Goal: Task Accomplishment & Management: Complete application form

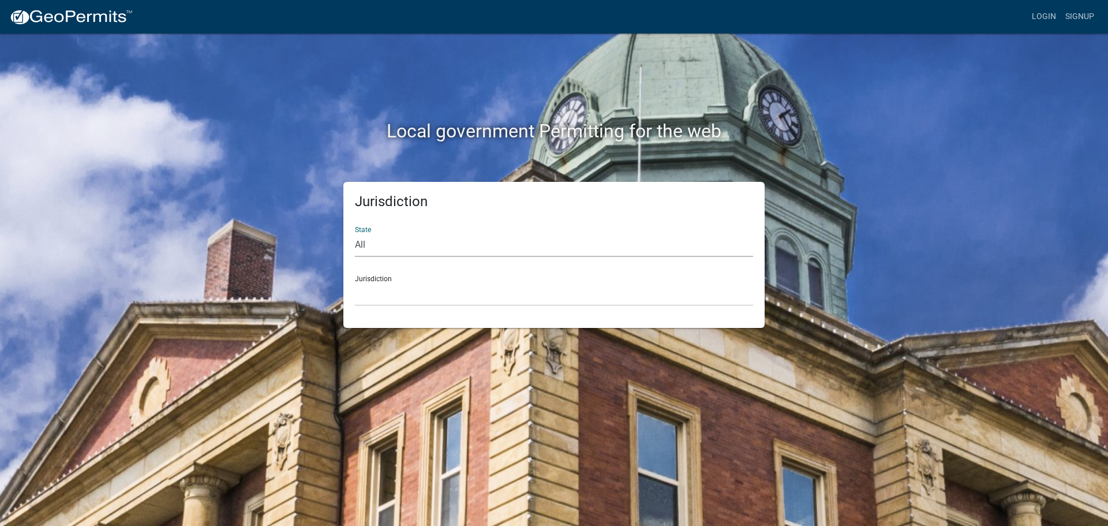
click at [361, 234] on select "All [US_STATE] [US_STATE] [US_STATE] [US_STATE] [US_STATE] [US_STATE] [US_STATE…" at bounding box center [554, 245] width 398 height 24
select select "[US_STATE]"
click at [355, 233] on select "All [US_STATE] [US_STATE] [US_STATE] [US_STATE] [US_STATE] [US_STATE] [US_STATE…" at bounding box center [554, 245] width 398 height 24
click at [375, 279] on div "Jurisdiction [GEOGRAPHIC_DATA], [US_STATE] [GEOGRAPHIC_DATA], [US_STATE] [GEOGR…" at bounding box center [554, 286] width 398 height 40
click at [369, 282] on select "[GEOGRAPHIC_DATA], [US_STATE] [GEOGRAPHIC_DATA], [US_STATE] [GEOGRAPHIC_DATA], …" at bounding box center [554, 294] width 398 height 24
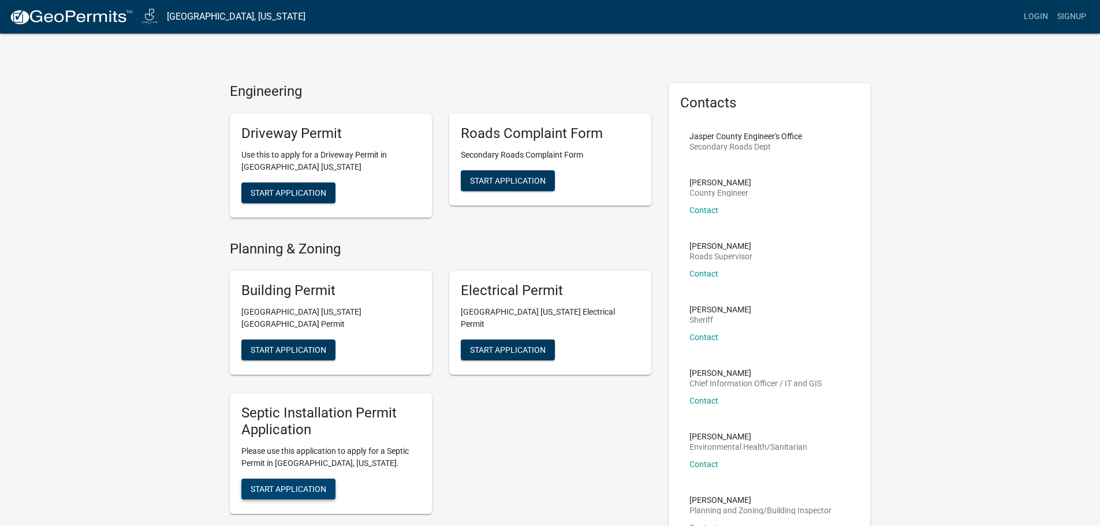
click at [274, 484] on span "Start Application" at bounding box center [289, 488] width 76 height 9
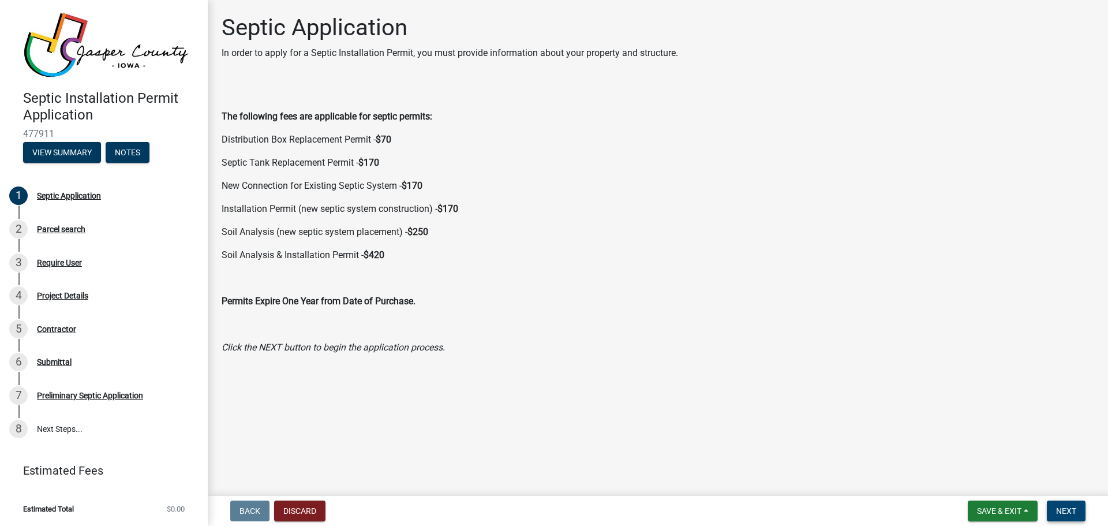
click at [1064, 512] on span "Next" at bounding box center [1066, 510] width 20 height 9
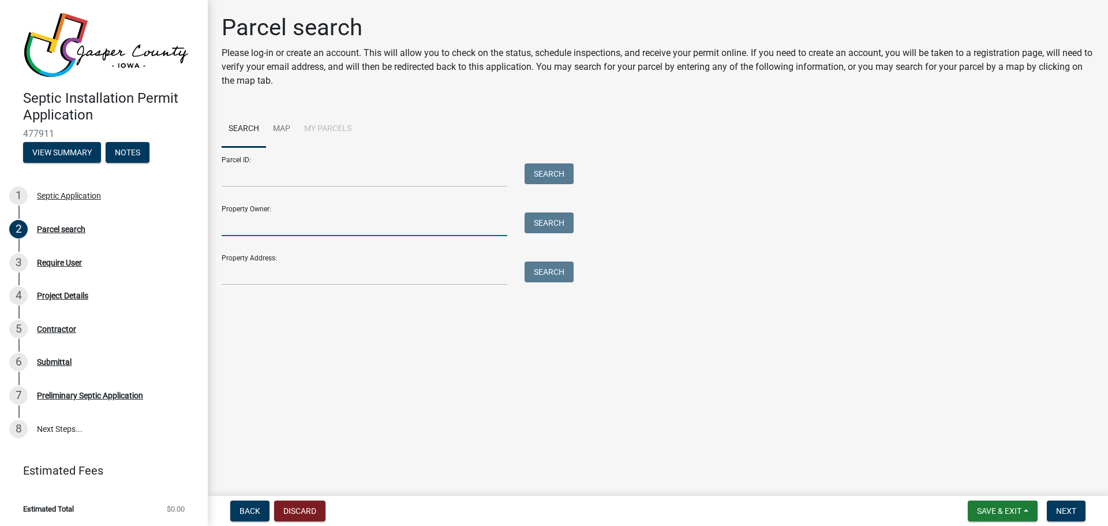
click at [229, 217] on input "Property Owner:" at bounding box center [365, 224] width 286 height 24
type input "[PERSON_NAME]"
click at [550, 223] on button "Search" at bounding box center [549, 222] width 49 height 21
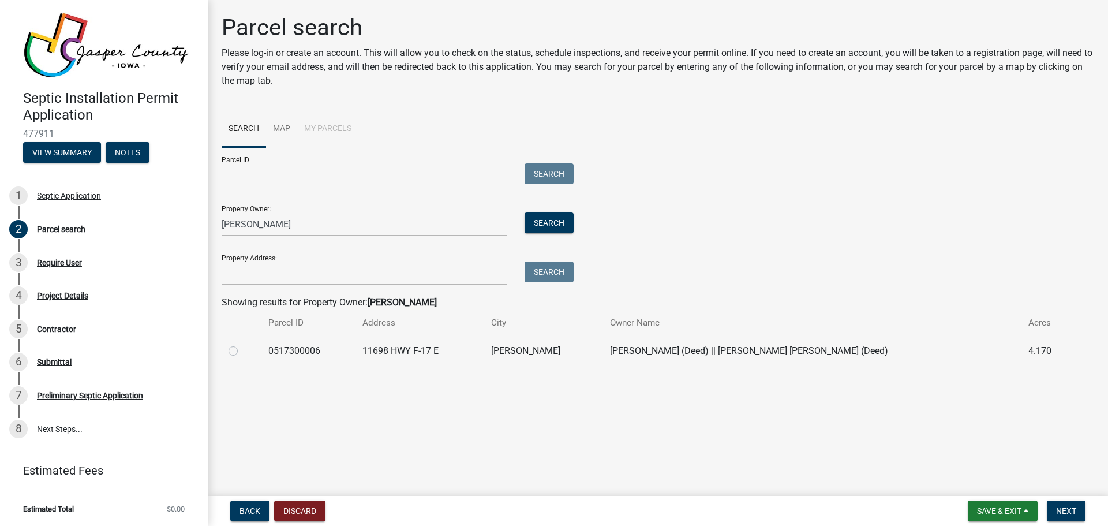
click at [242, 344] on label at bounding box center [242, 344] width 0 height 0
click at [242, 352] on input "radio" at bounding box center [246, 348] width 8 height 8
radio input "true"
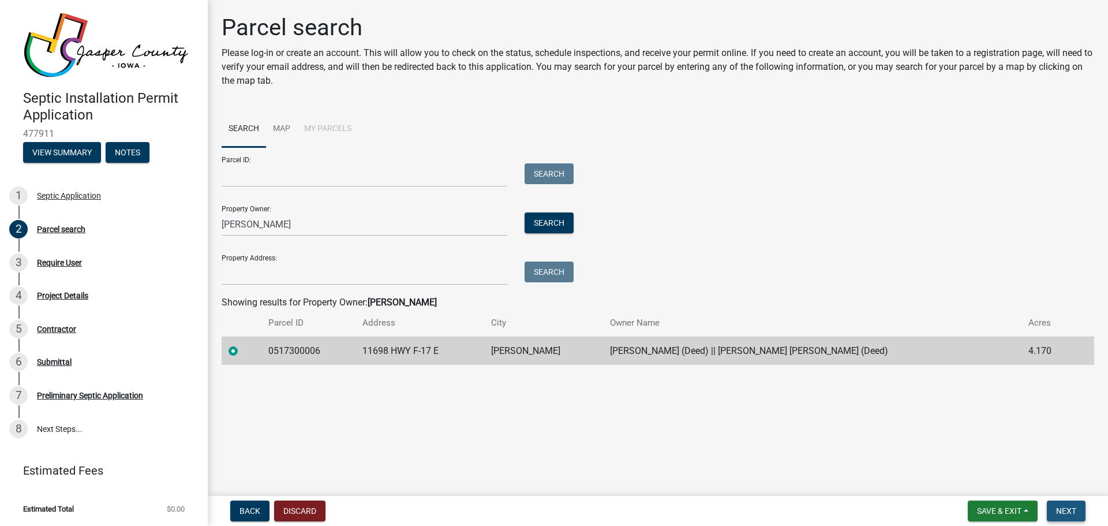
click at [1072, 511] on span "Next" at bounding box center [1066, 510] width 20 height 9
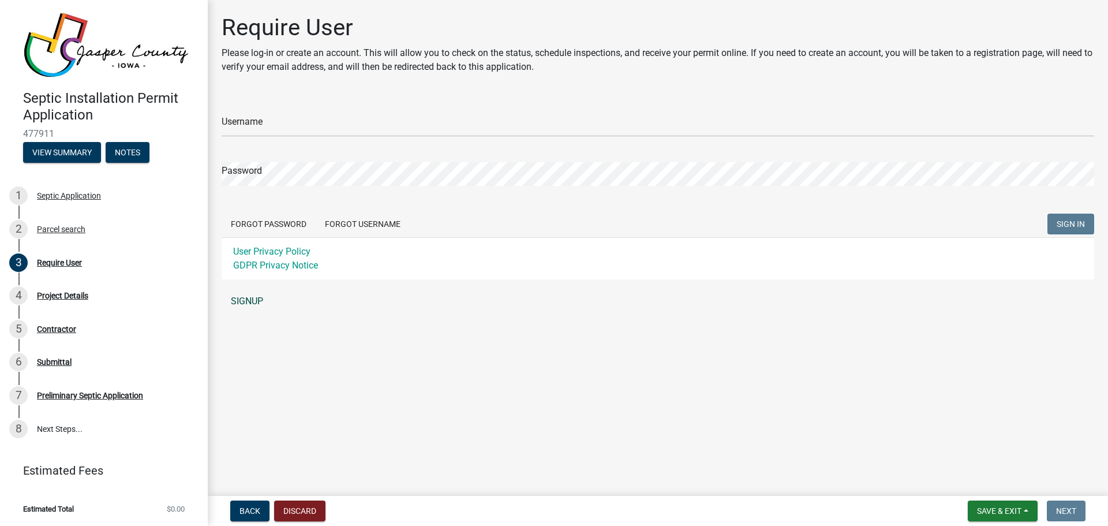
click at [241, 300] on link "SIGNUP" at bounding box center [658, 301] width 873 height 23
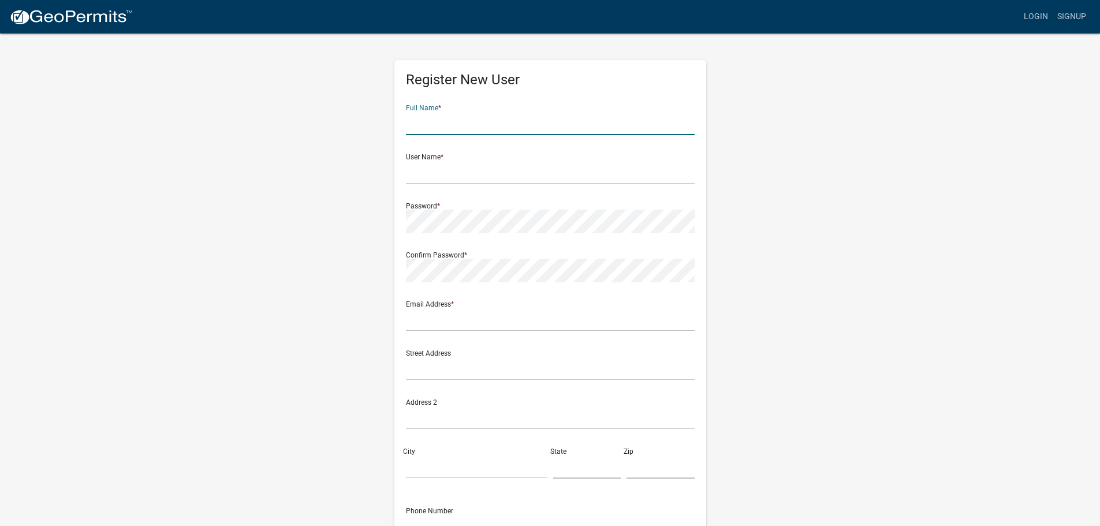
click at [444, 121] on input "text" at bounding box center [550, 123] width 289 height 24
type input "[PERSON_NAME]"
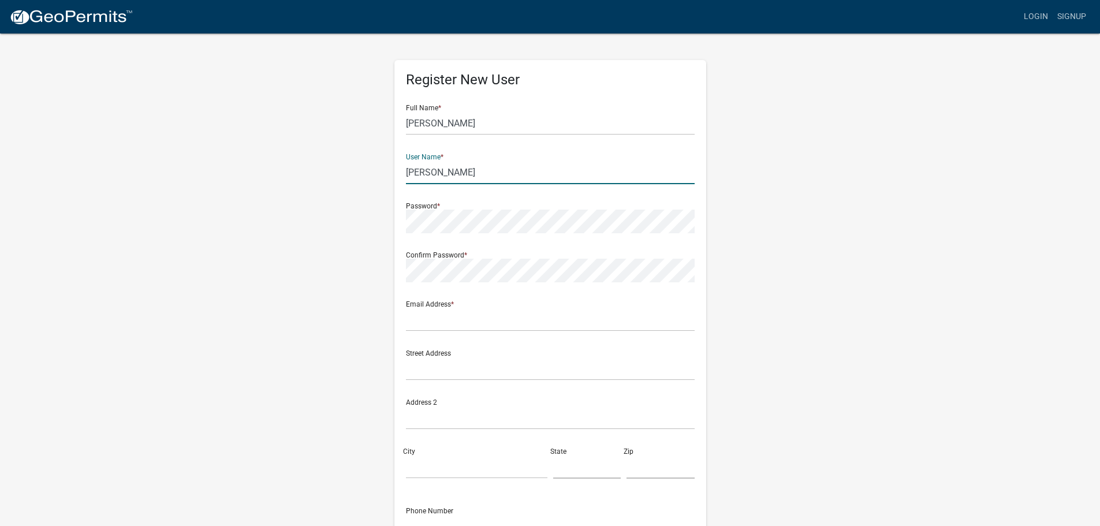
type input "[PERSON_NAME]"
type input "[PERSON_NAME][EMAIL_ADDRESS][DOMAIN_NAME]"
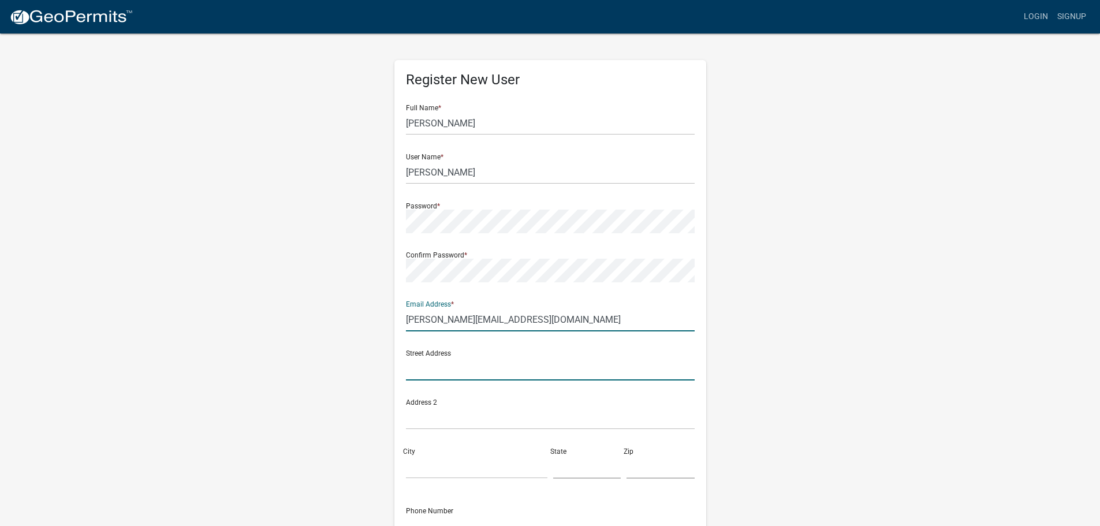
click at [450, 367] on input "text" at bounding box center [550, 369] width 289 height 24
type input "[STREET_ADDRESS]"
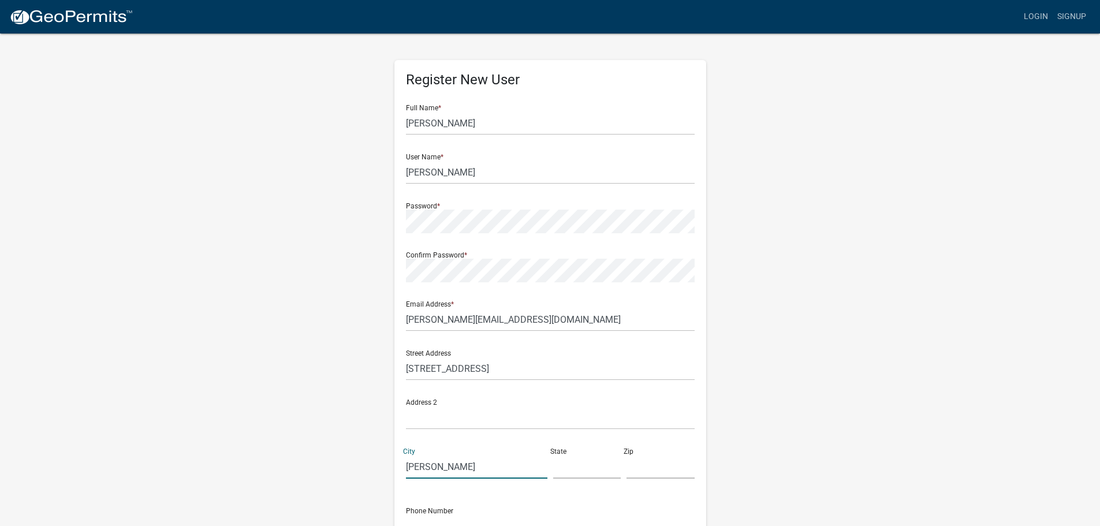
type input "[PERSON_NAME]"
type input "IA"
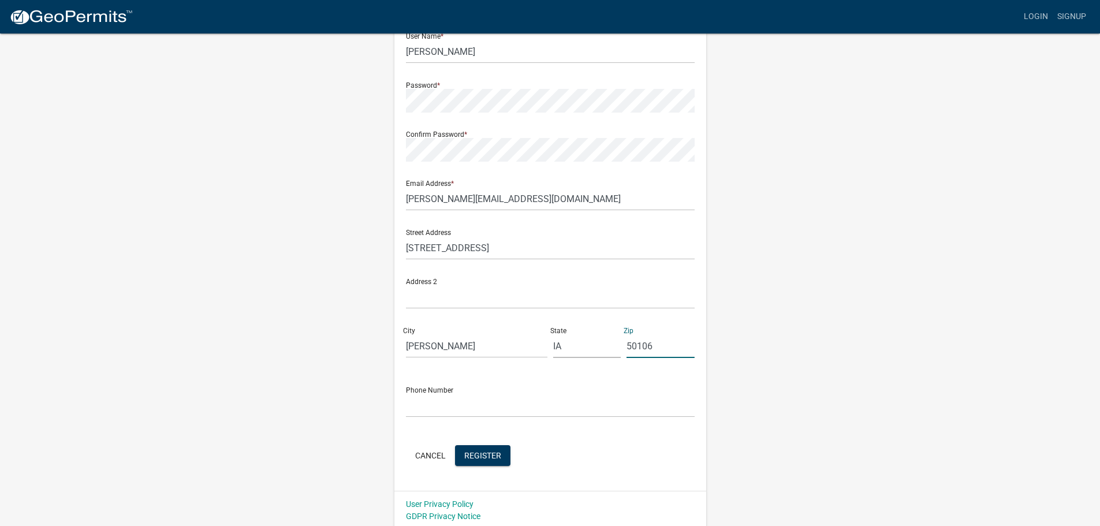
scroll to position [124, 0]
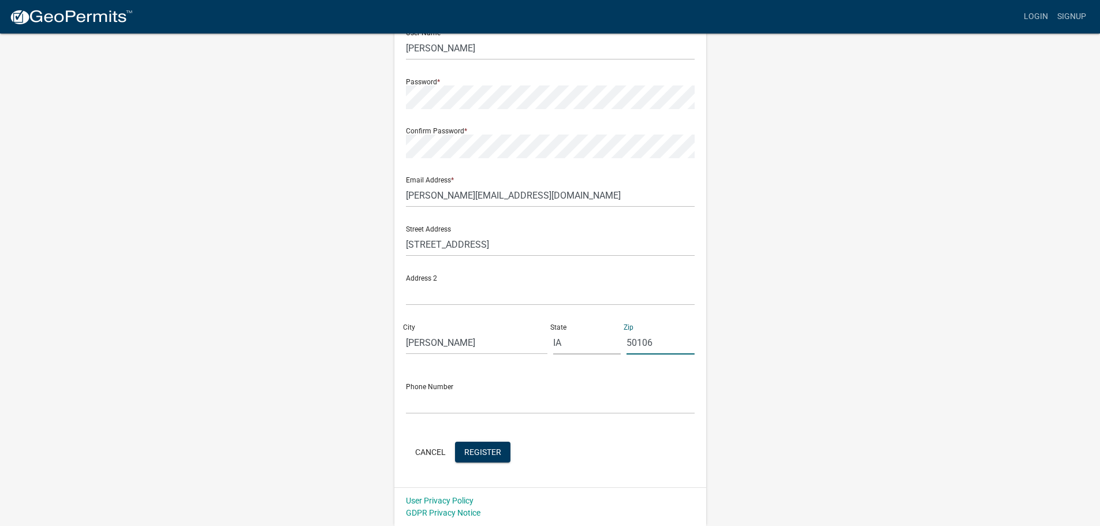
type input "50106"
click at [443, 402] on input "text" at bounding box center [550, 402] width 289 height 24
type input "[PHONE_NUMBER]"
click at [481, 449] on span "Register" at bounding box center [482, 451] width 37 height 9
